Goal: Check status: Check status

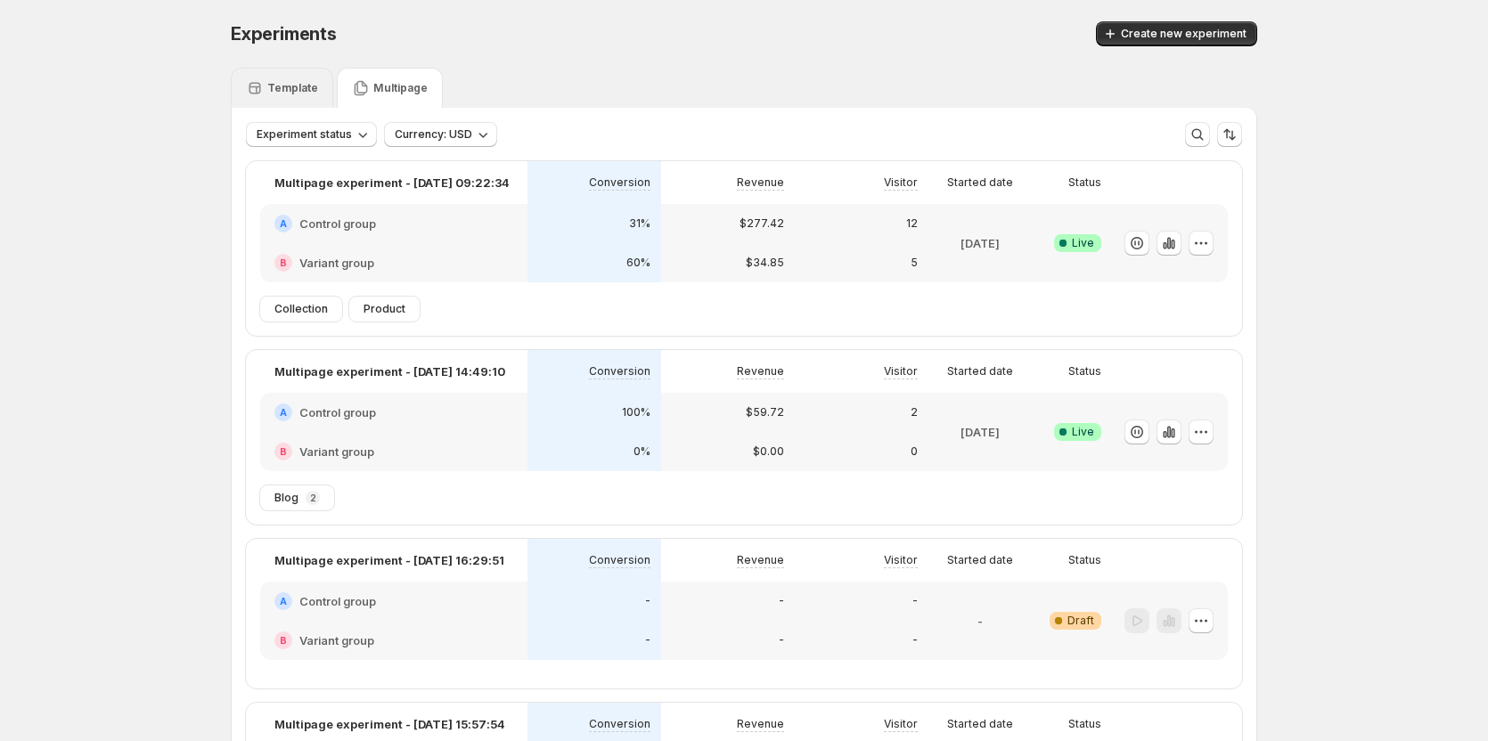
click at [309, 97] on div "Template" at bounding box center [282, 88] width 102 height 40
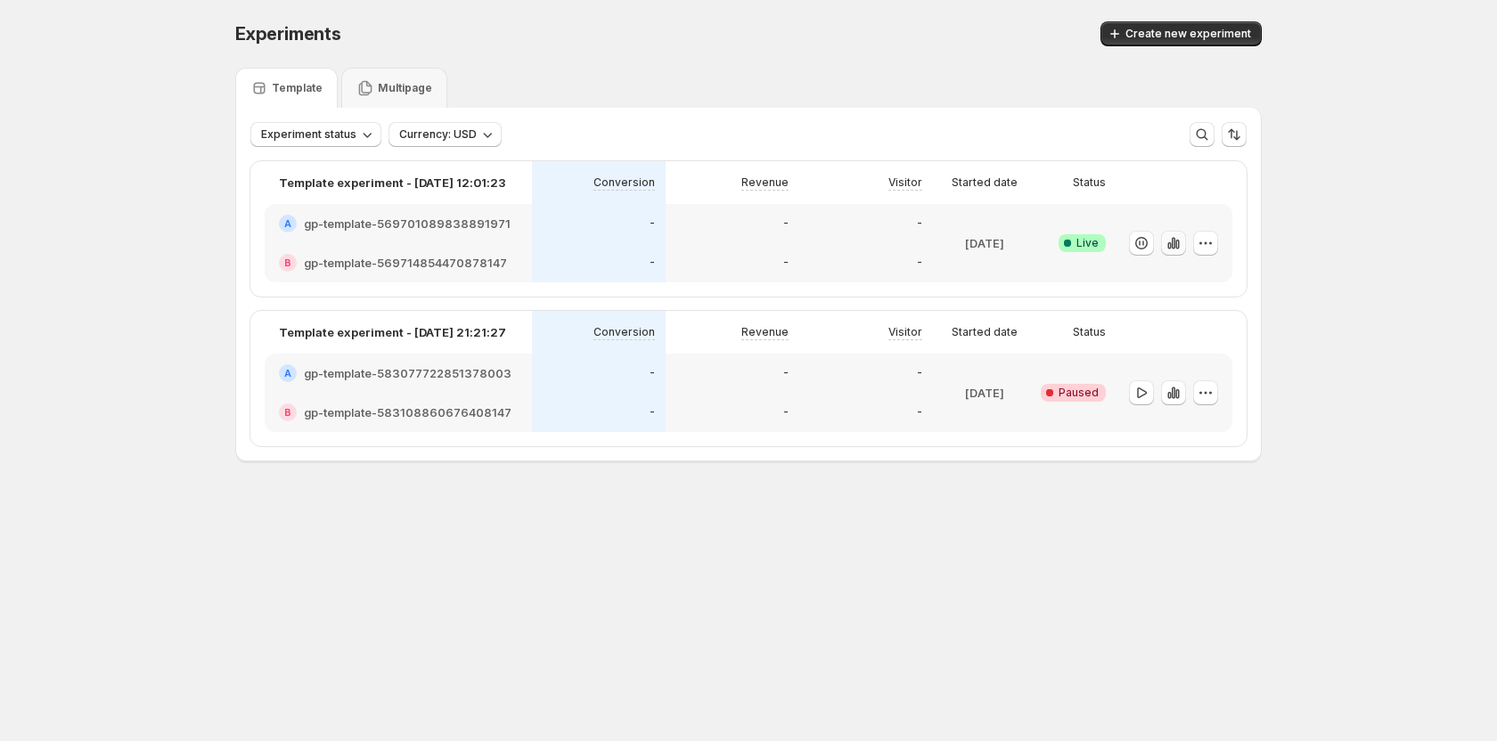
click at [1184, 246] on button "button" at bounding box center [1173, 243] width 25 height 25
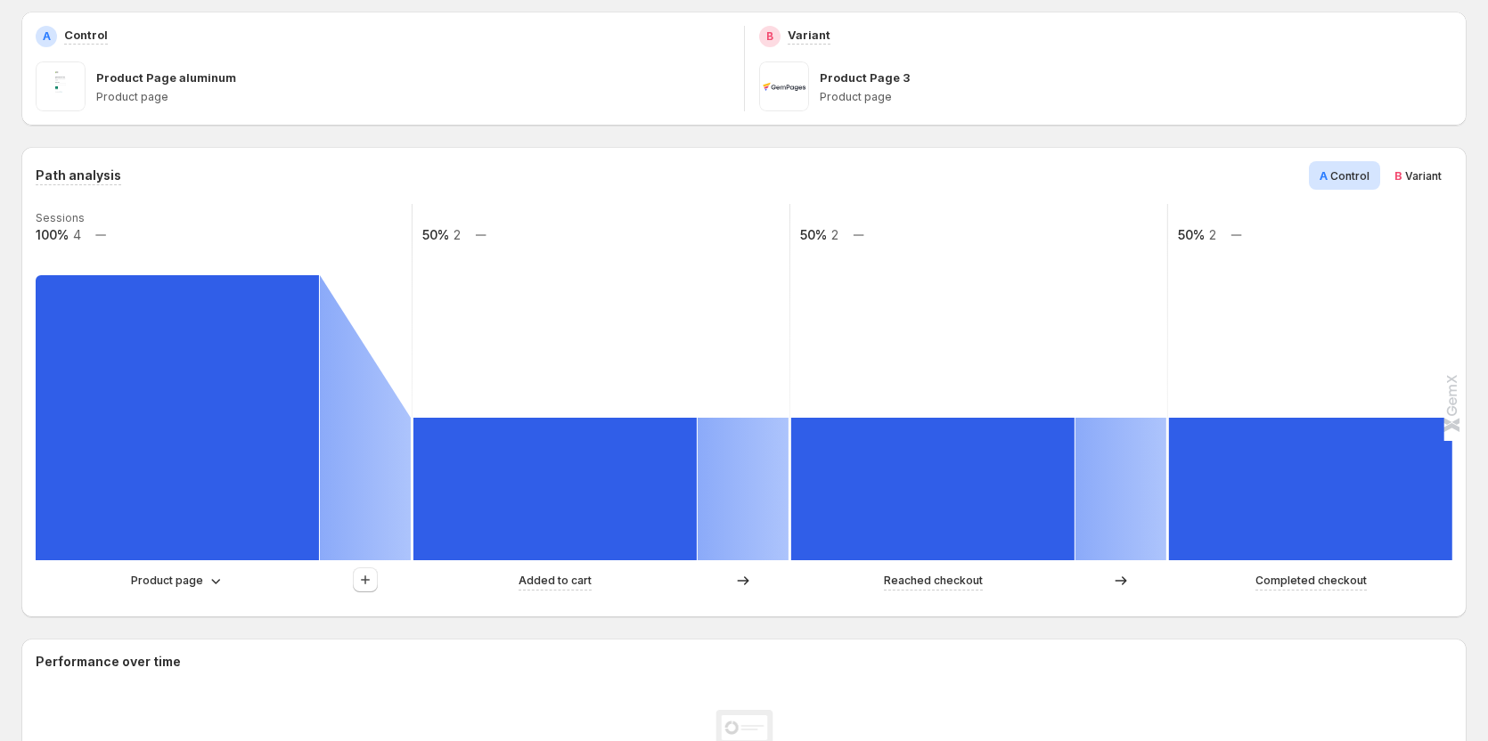
scroll to position [267, 0]
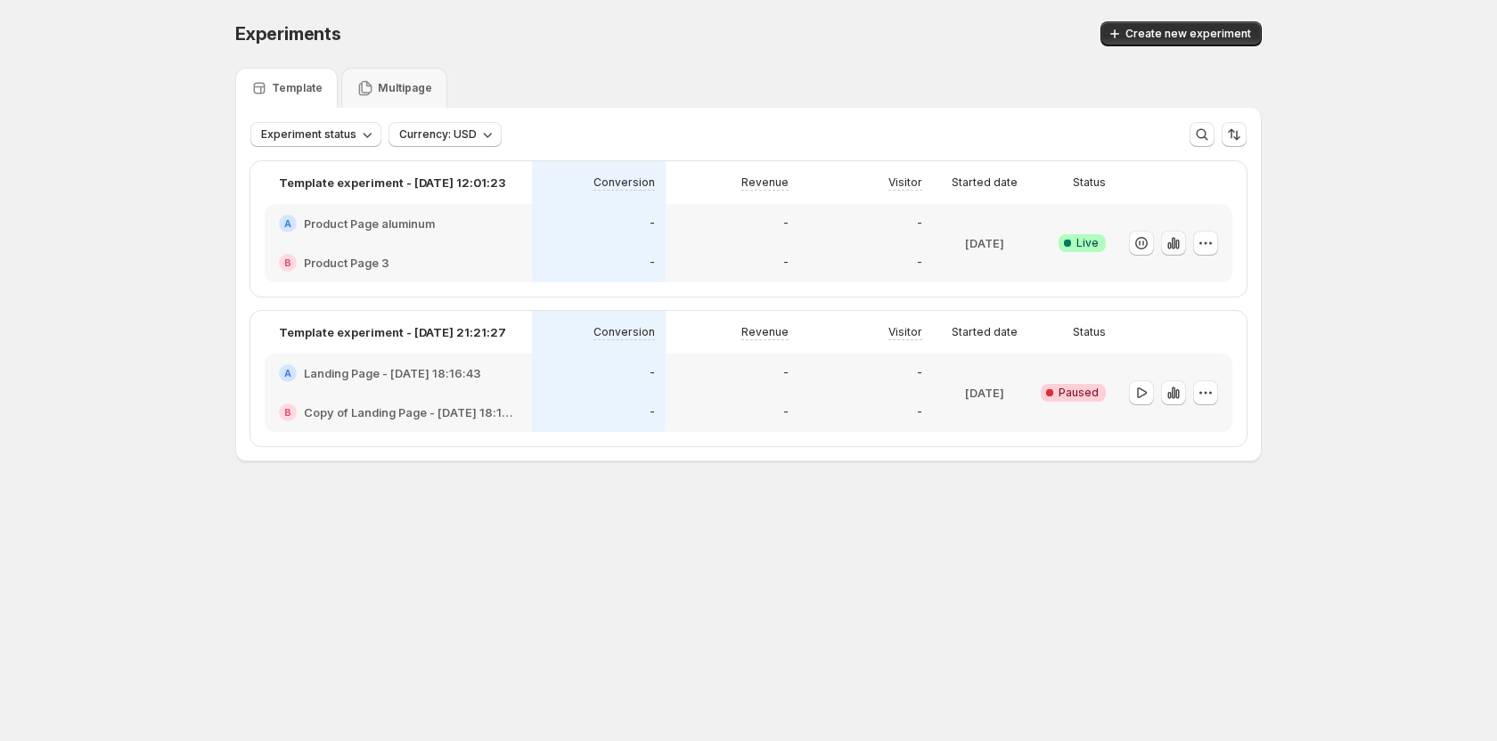
click at [1176, 244] on icon "button" at bounding box center [1177, 245] width 4 height 10
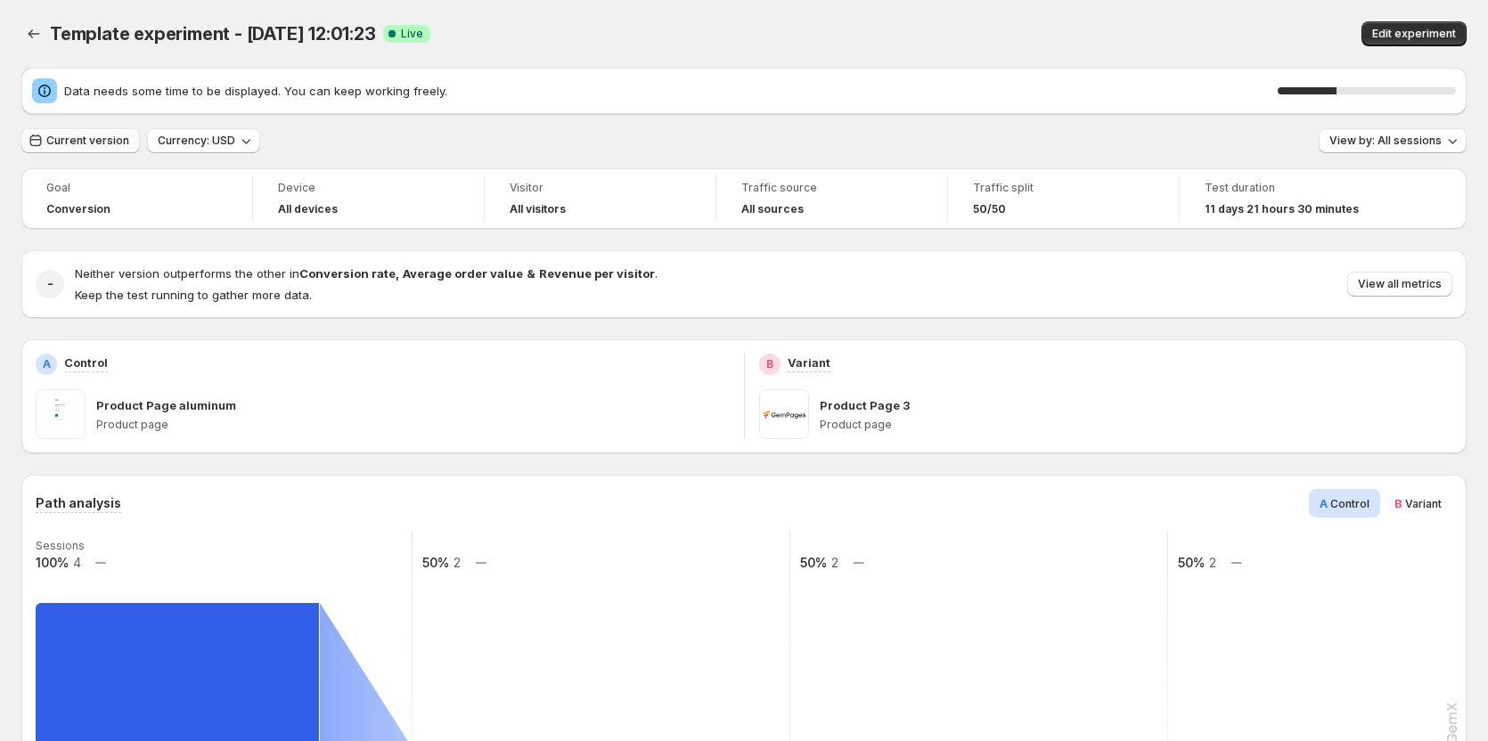
click at [97, 143] on span "Current version" at bounding box center [87, 141] width 83 height 14
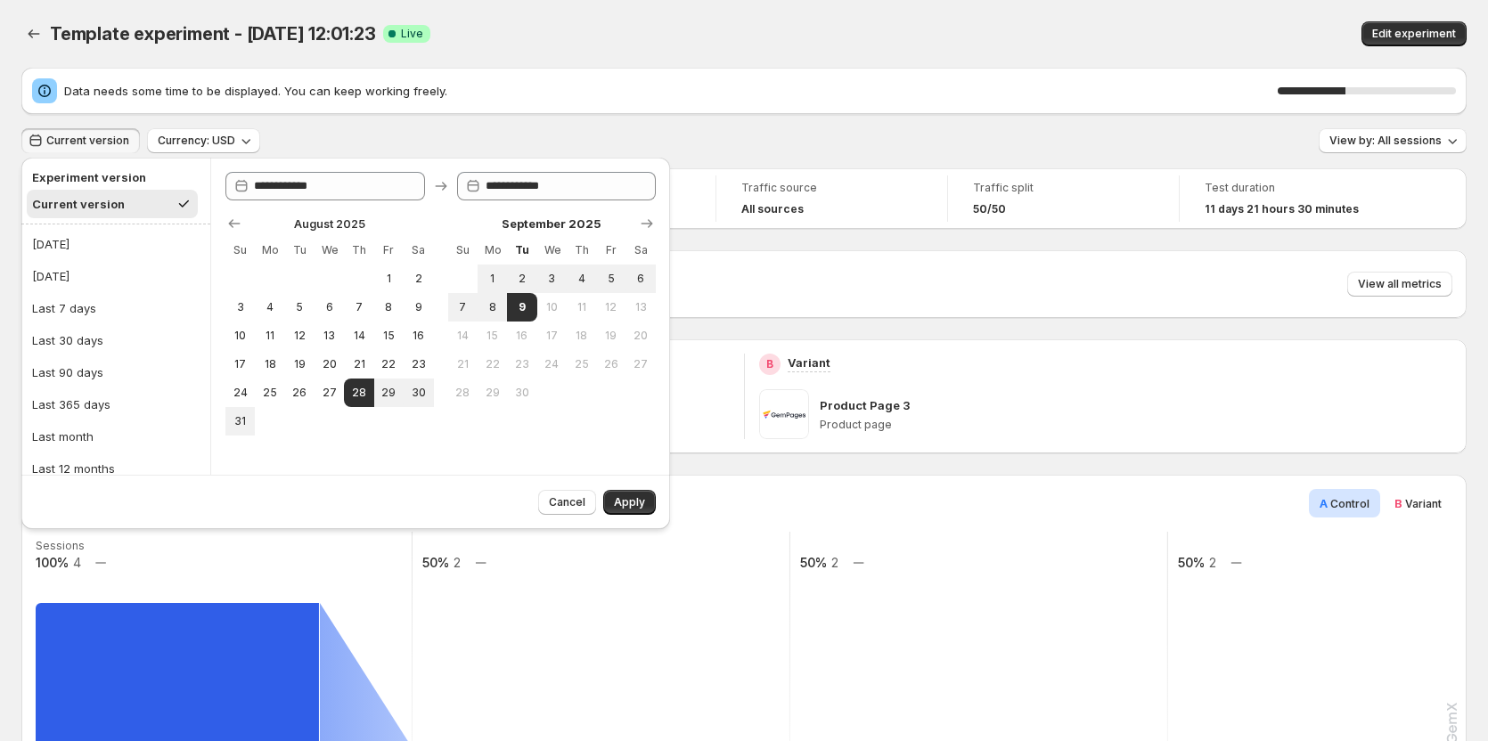
click at [622, 497] on span "Apply" at bounding box center [629, 502] width 31 height 14
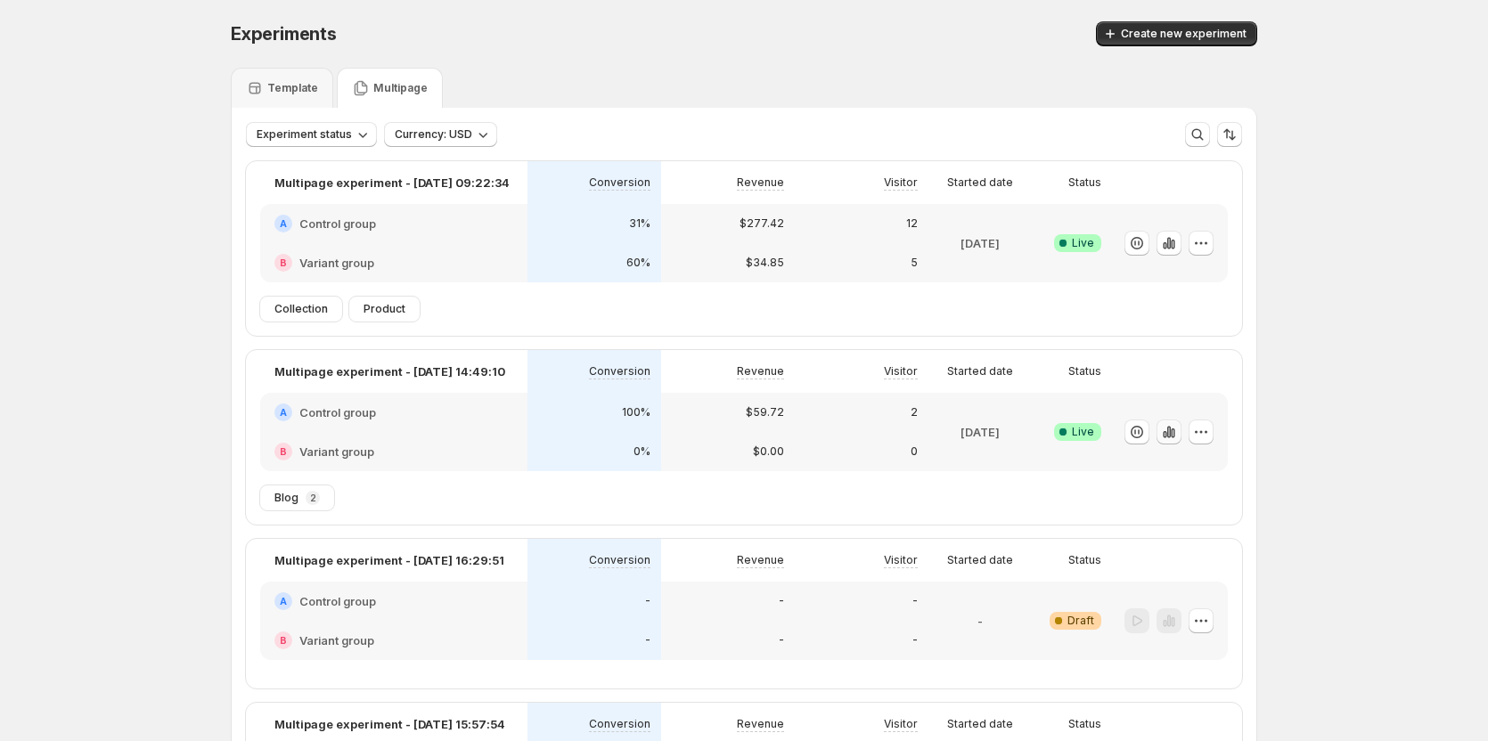
click at [1178, 431] on icon "button" at bounding box center [1169, 432] width 18 height 18
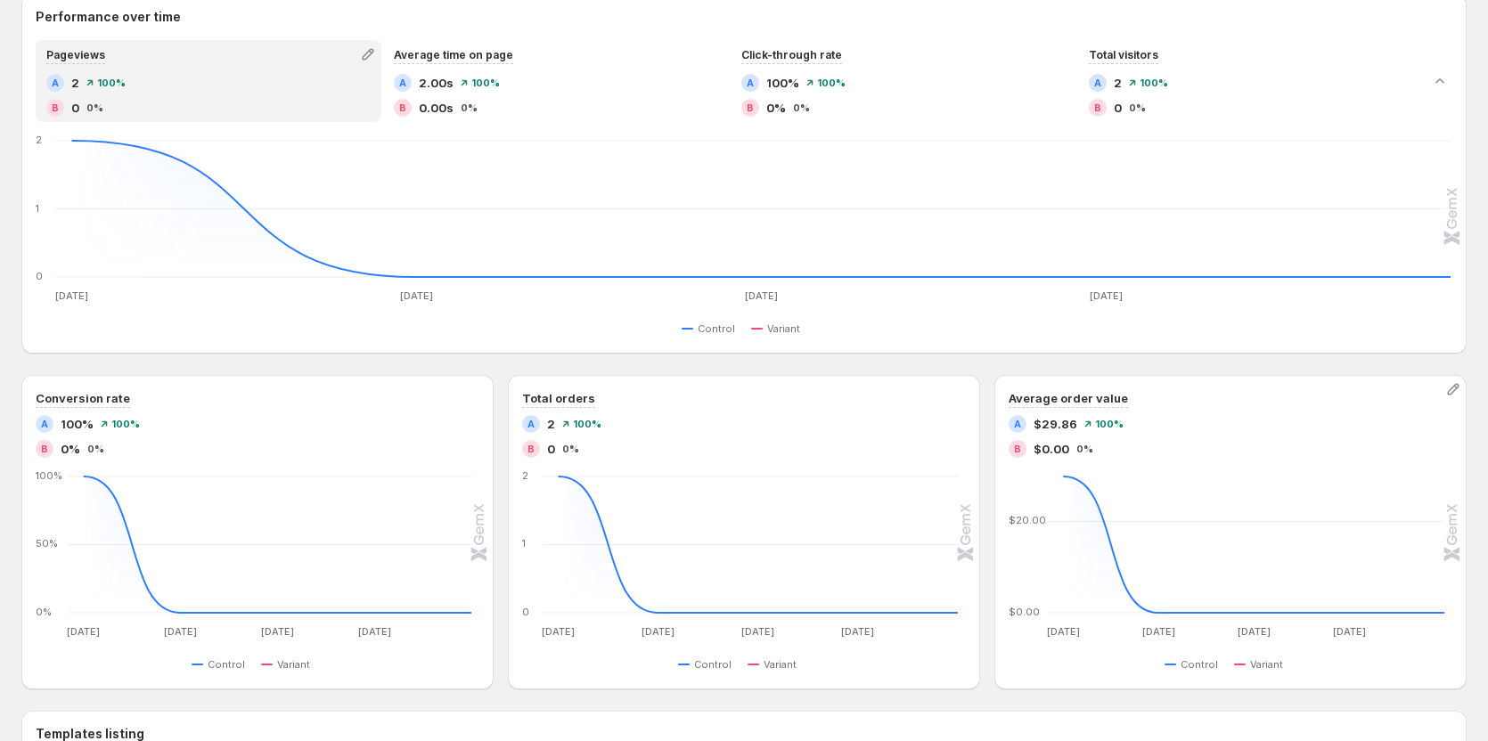
scroll to position [178, 0]
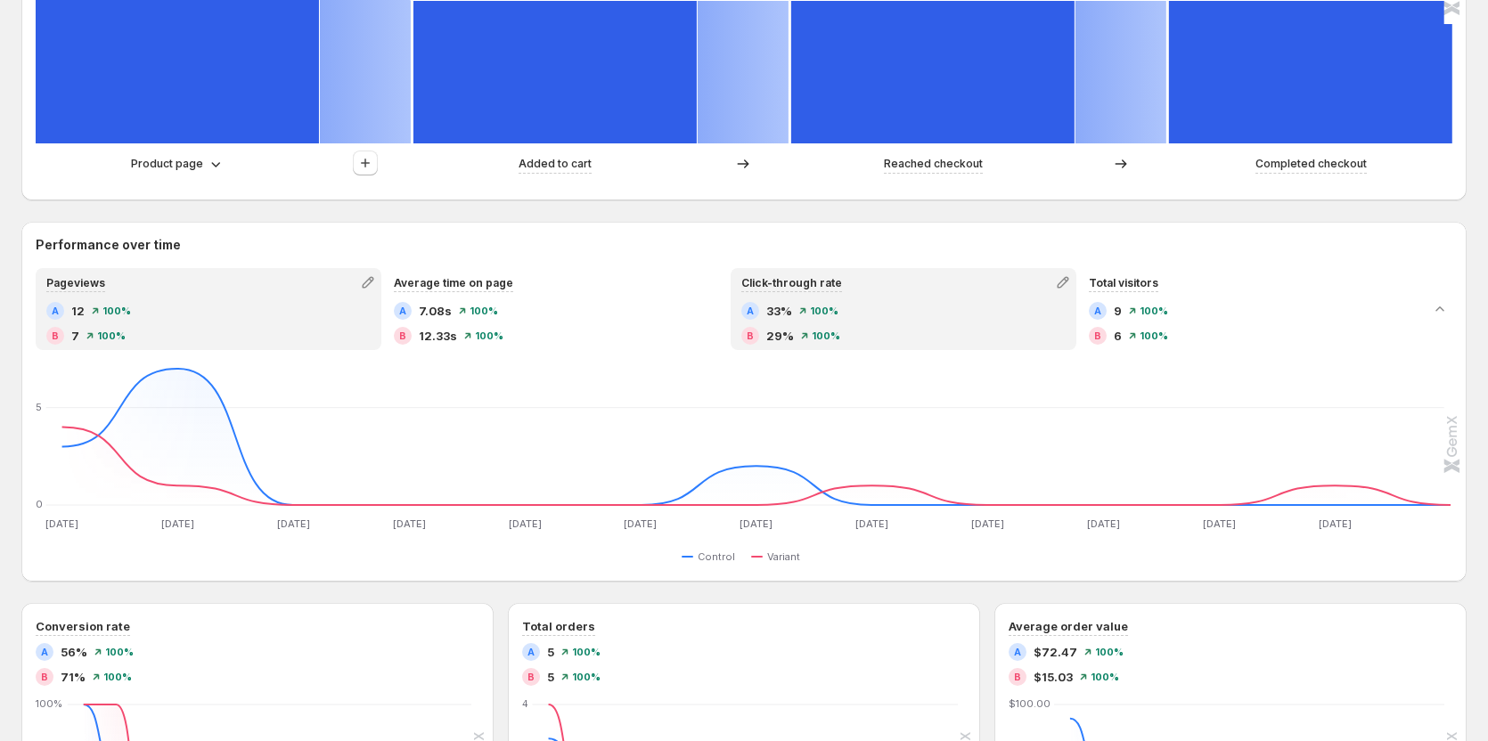
scroll to position [713, 0]
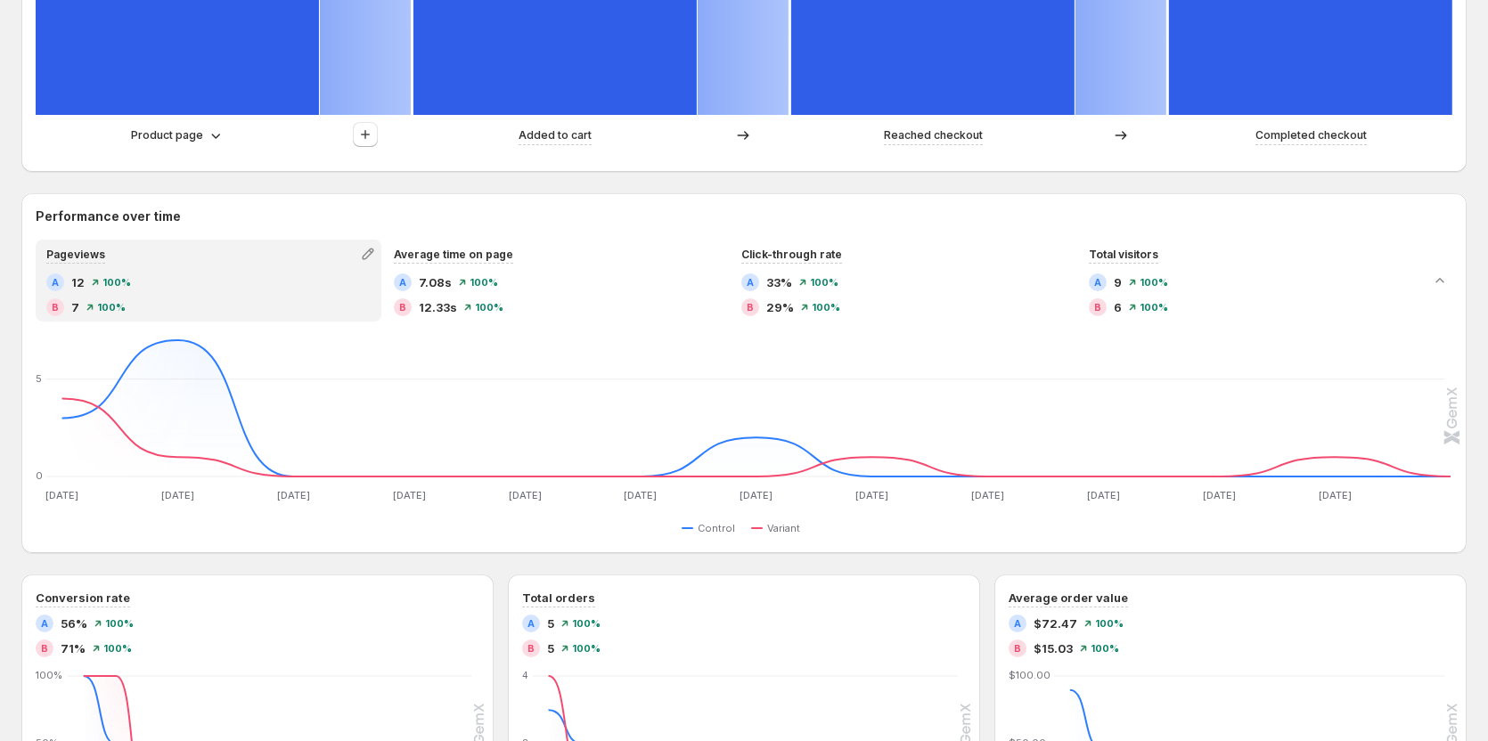
click at [361, 558] on div "Path analysis A Control B Variant Sessions 100% 4 50% 2 50% 2 50% 2 Product pag…" at bounding box center [743, 481] width 1445 height 1558
